Goal: Information Seeking & Learning: Learn about a topic

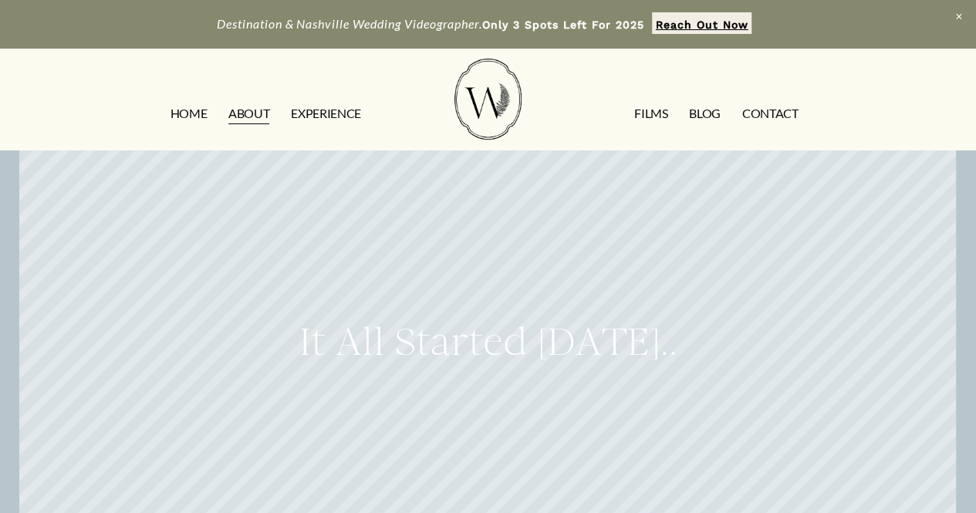
click at [303, 115] on link "EXPERIENCE" at bounding box center [326, 113] width 70 height 25
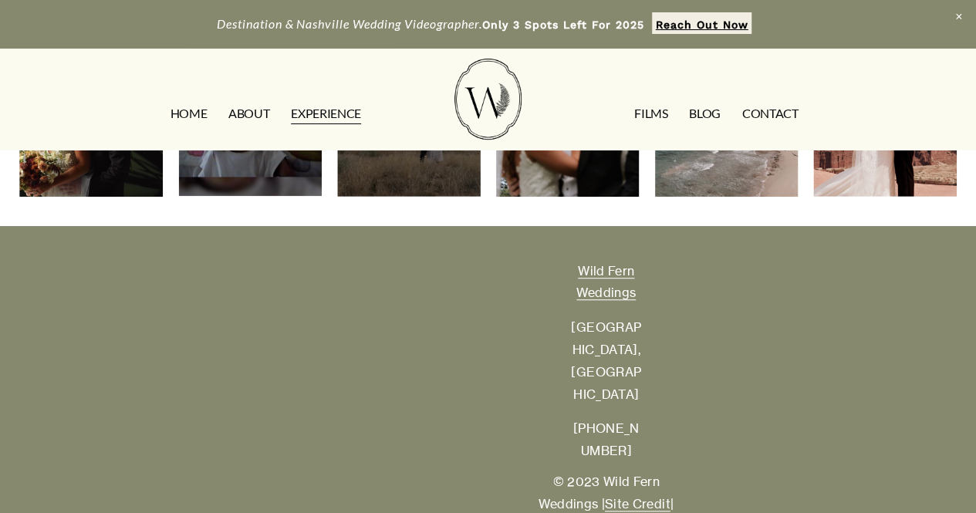
scroll to position [3408, 0]
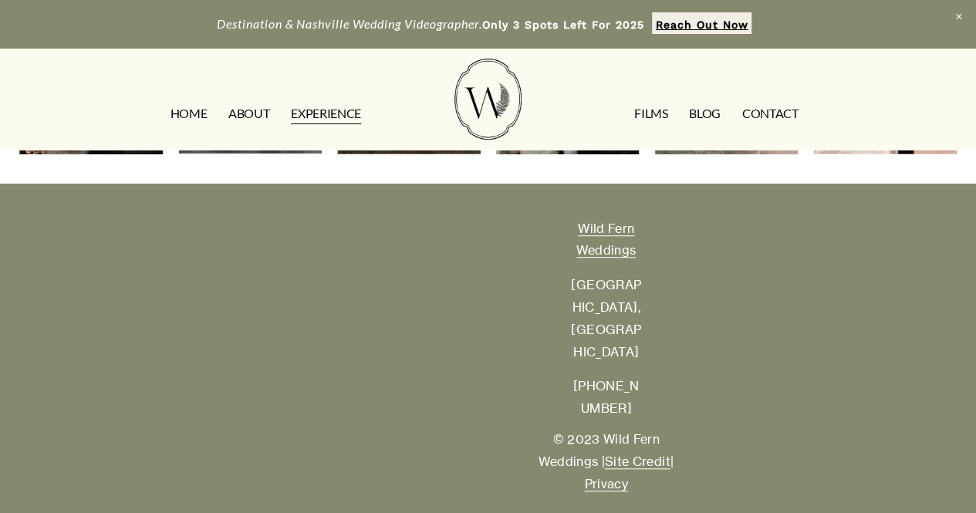
click at [652, 118] on link "FILMS" at bounding box center [651, 113] width 33 height 25
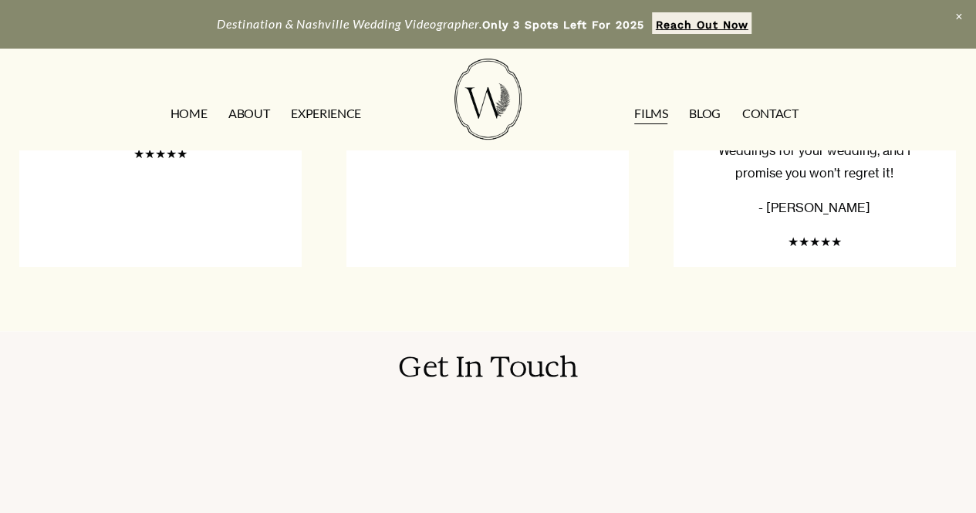
scroll to position [1757, 0]
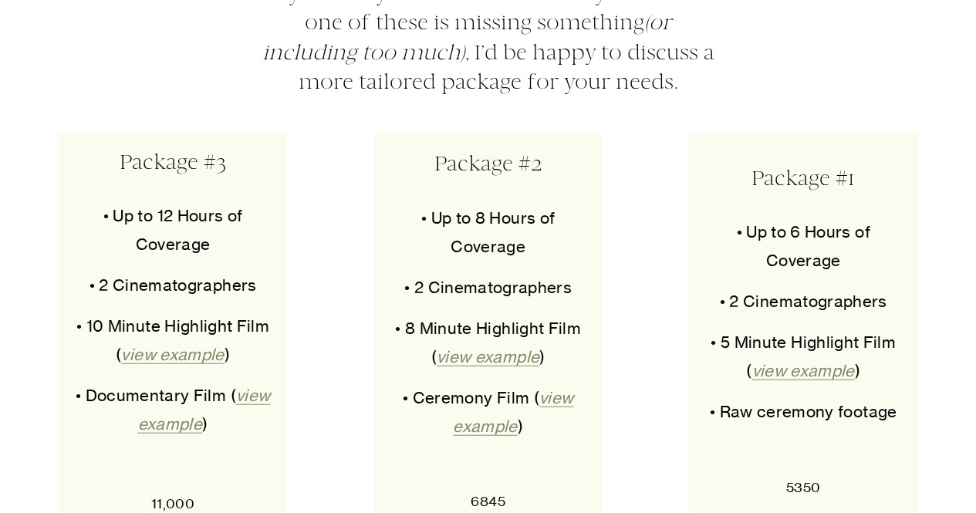
scroll to position [7530, 0]
click at [477, 396] on em "view example" at bounding box center [513, 412] width 120 height 48
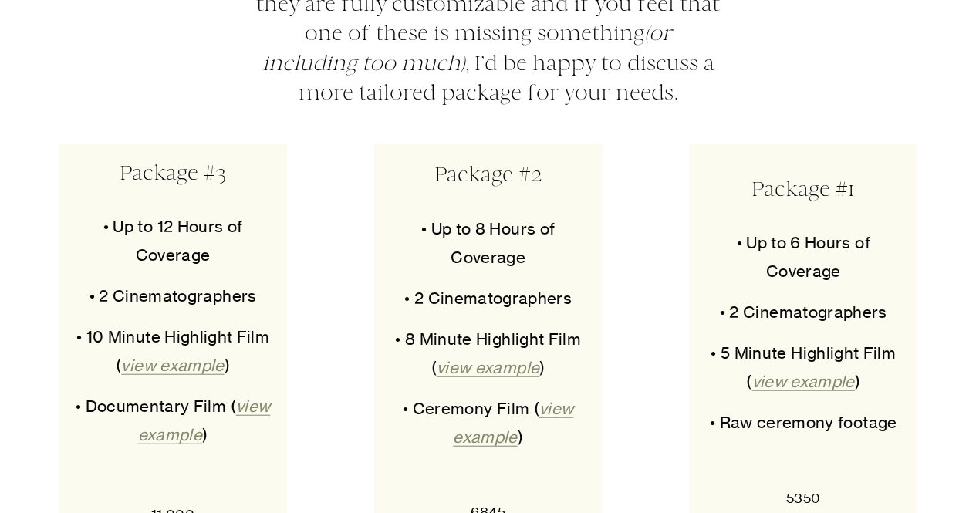
scroll to position [7546, 0]
